Goal: Task Accomplishment & Management: Use online tool/utility

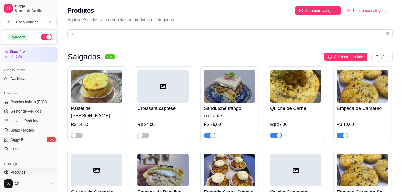
scroll to position [107, 0]
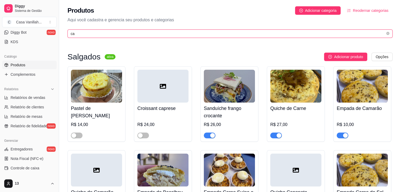
click at [122, 34] on input "ca" at bounding box center [228, 34] width 314 height 6
type input "c"
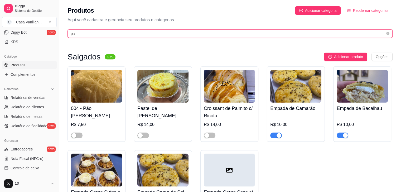
type input "pa"
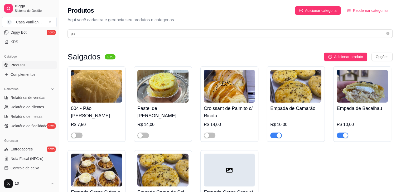
click at [85, 137] on div at bounding box center [96, 133] width 51 height 11
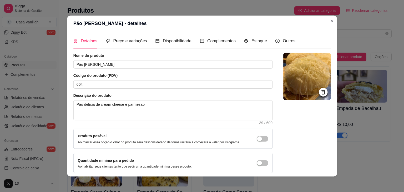
click at [80, 138] on label "Produto pesável" at bounding box center [92, 136] width 29 height 4
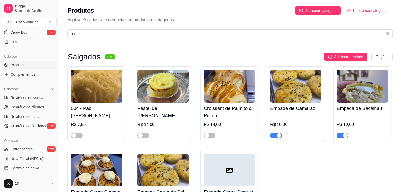
click at [73, 139] on div "004 - Pão [PERSON_NAME] R$ 7,50" at bounding box center [96, 104] width 58 height 76
click at [79, 137] on span "button" at bounding box center [77, 136] width 12 height 6
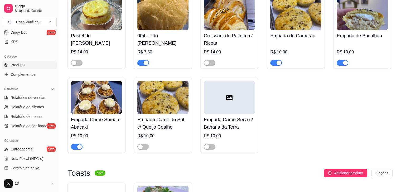
scroll to position [0, 0]
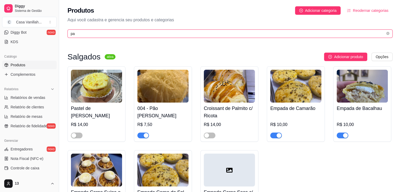
click at [99, 36] on input "pa" at bounding box center [228, 34] width 314 height 6
type input "p"
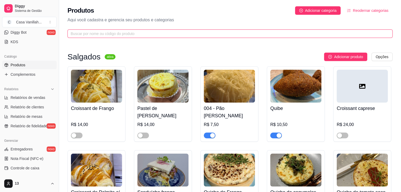
click at [170, 35] on input "text" at bounding box center [228, 34] width 314 height 6
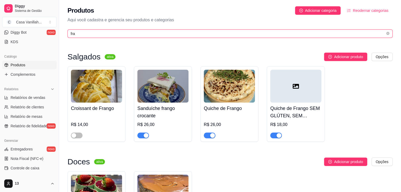
click at [104, 33] on input "fra" at bounding box center [228, 34] width 314 height 6
drag, startPoint x: 104, startPoint y: 32, endPoint x: 84, endPoint y: 37, distance: 20.1
click at [85, 37] on span "fra" at bounding box center [229, 33] width 325 height 8
type input "f"
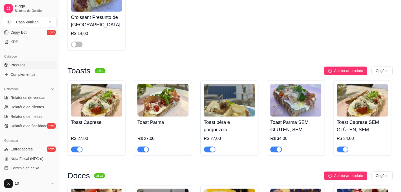
scroll to position [184, 0]
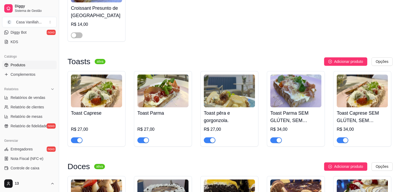
click at [145, 142] on div "button" at bounding box center [146, 140] width 5 height 5
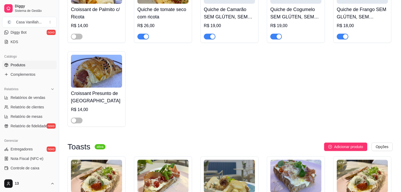
scroll to position [0, 0]
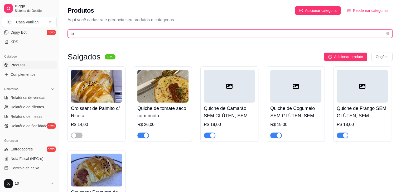
click at [93, 34] on input "to" at bounding box center [228, 34] width 314 height 6
type input "t"
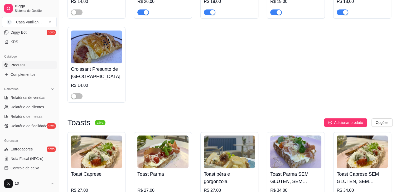
scroll to position [158, 0]
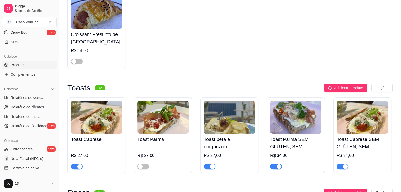
click at [80, 169] on div "button" at bounding box center [79, 166] width 5 height 5
click at [211, 170] on span "button" at bounding box center [210, 167] width 12 height 6
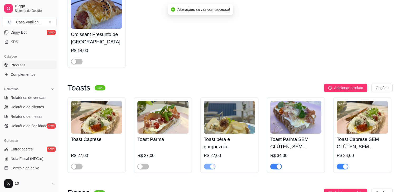
click at [278, 165] on div "button" at bounding box center [278, 166] width 5 height 5
click at [343, 168] on div "button" at bounding box center [345, 166] width 5 height 5
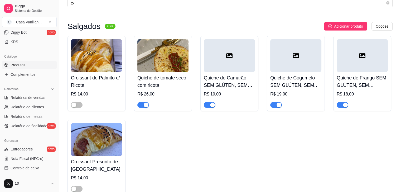
scroll to position [0, 0]
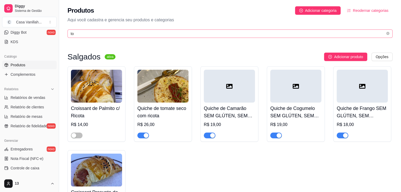
click at [159, 37] on span "to" at bounding box center [229, 33] width 325 height 8
type input "t"
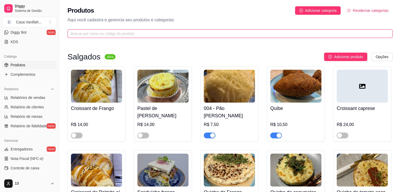
click at [152, 35] on input "text" at bounding box center [228, 34] width 314 height 6
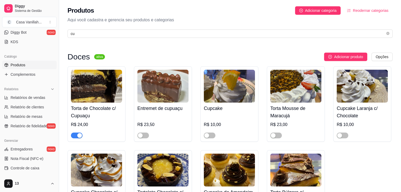
click at [78, 133] on span "button" at bounding box center [77, 136] width 12 height 6
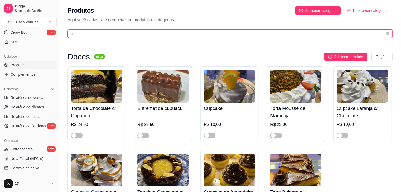
click at [112, 37] on span "cu" at bounding box center [229, 33] width 325 height 8
type input "c"
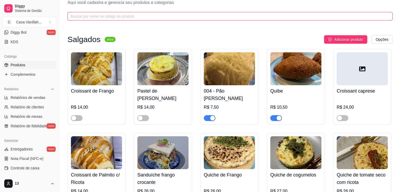
scroll to position [26, 0]
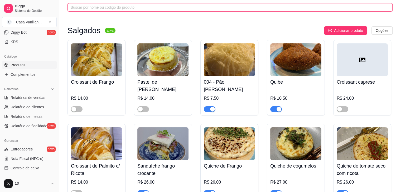
click at [130, 7] on input "text" at bounding box center [228, 7] width 314 height 6
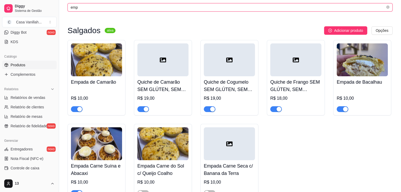
scroll to position [0, 0]
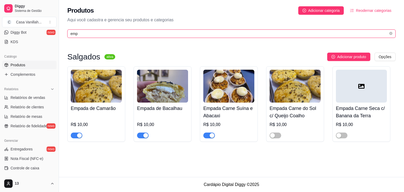
click at [92, 35] on input "emp" at bounding box center [230, 34] width 318 height 6
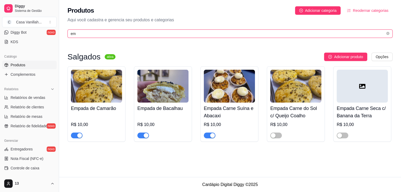
type input "e"
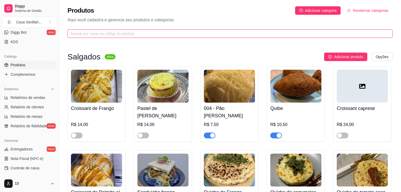
click at [173, 35] on input "text" at bounding box center [228, 34] width 314 height 6
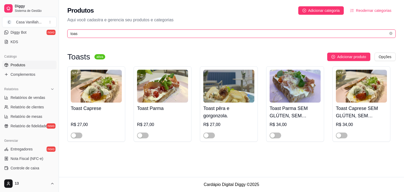
type input "toas"
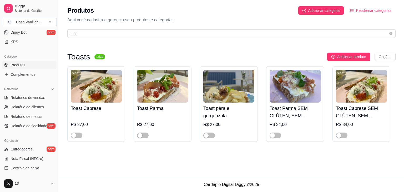
click at [141, 158] on div "Produtos Adicionar categoria Reodernar categorias Aqui você cadastra e gerencia…" at bounding box center [231, 88] width 345 height 177
click at [214, 50] on div "Toasts ativa Adicionar produto Opções Toast Caprese R$ 27,00 Toast Parma R$ 27,…" at bounding box center [231, 97] width 345 height 112
